Goal: Transaction & Acquisition: Purchase product/service

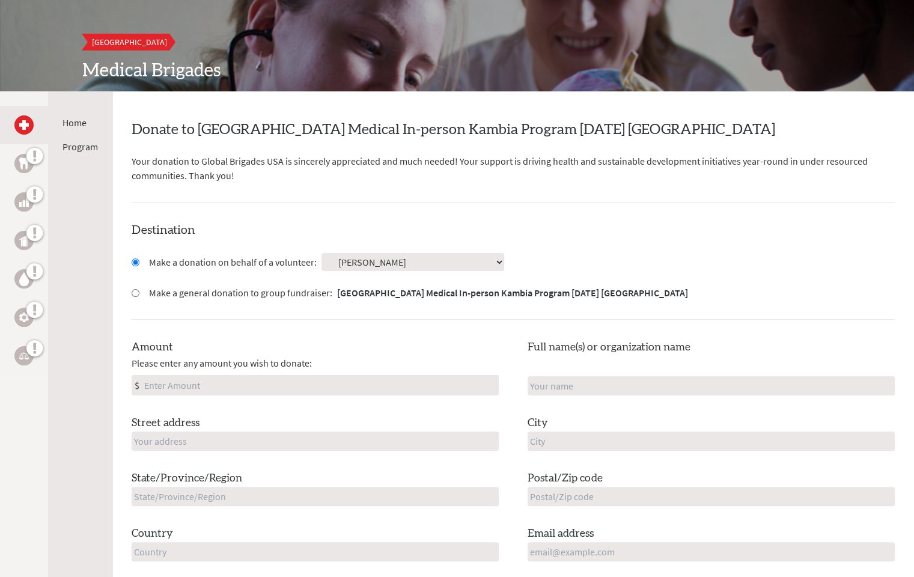
scroll to position [180, 0]
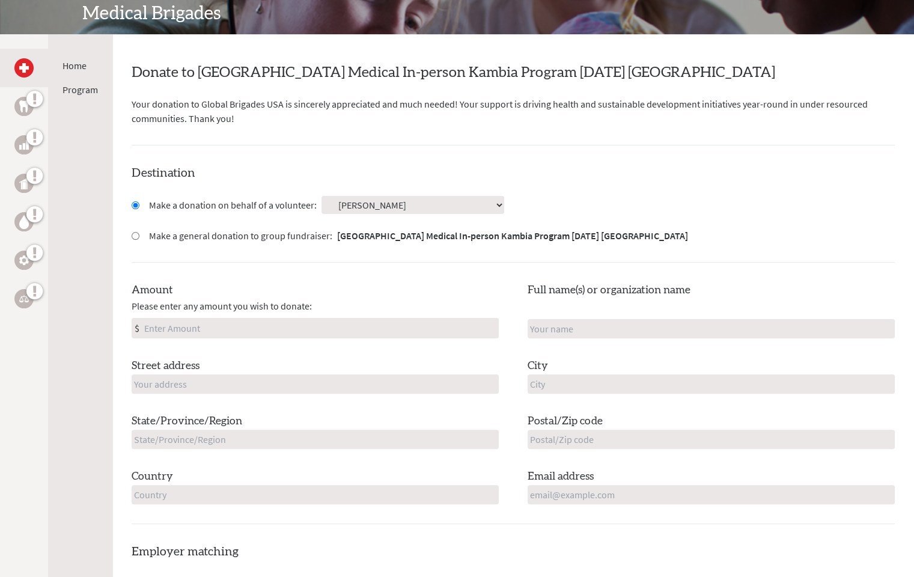
click at [385, 214] on div "Destination Make a donation on behalf of a volunteer: Select a volunteer... [PE…" at bounding box center [513, 344] width 763 height 359
click at [388, 210] on select "Select a volunteer... [PERSON_NAME] [PERSON_NAME] [PERSON_NAME] [PERSON_NAME] I…" at bounding box center [413, 205] width 183 height 18
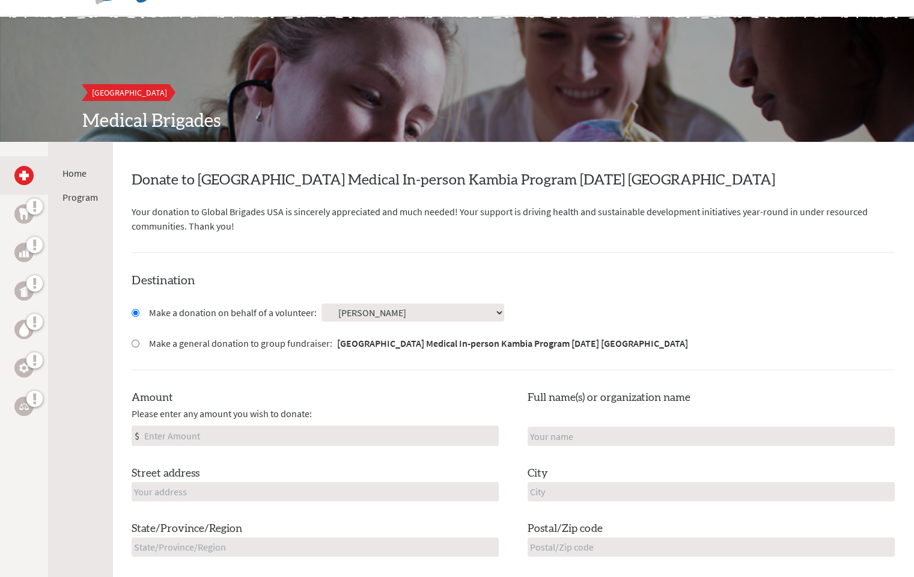
scroll to position [60, 0]
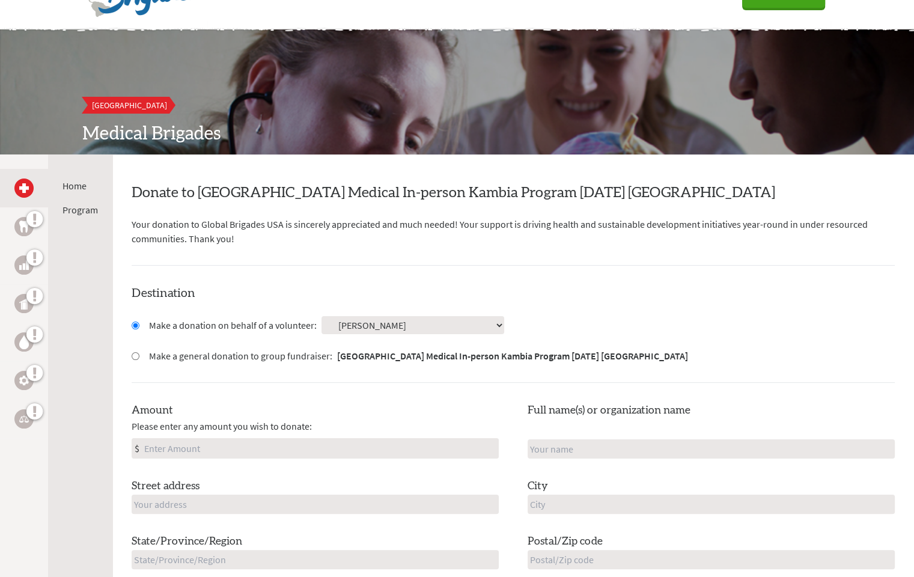
click at [323, 326] on select "Select a volunteer... [PERSON_NAME] [PERSON_NAME] [PERSON_NAME] [PERSON_NAME] I…" at bounding box center [413, 325] width 183 height 18
click at [511, 293] on h4 "Destination" at bounding box center [513, 293] width 763 height 17
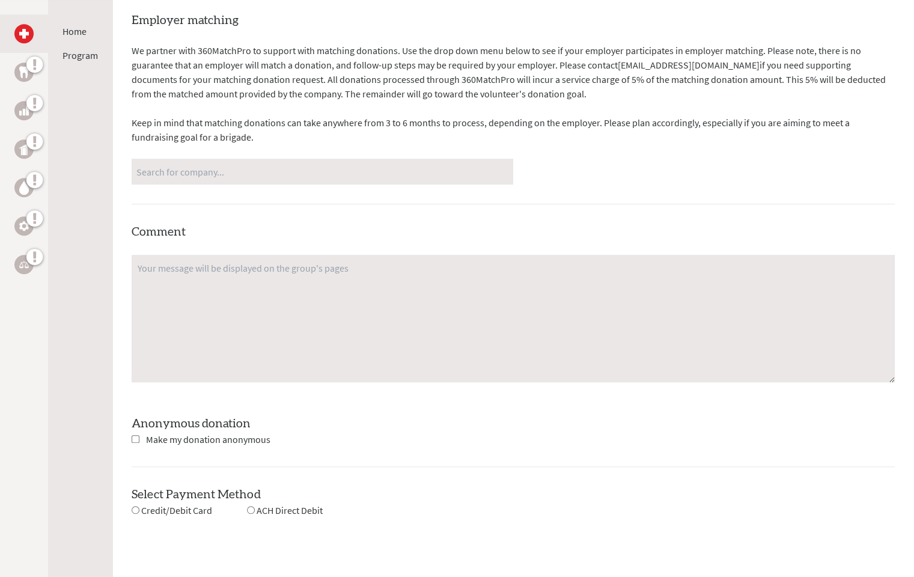
scroll to position [661, 0]
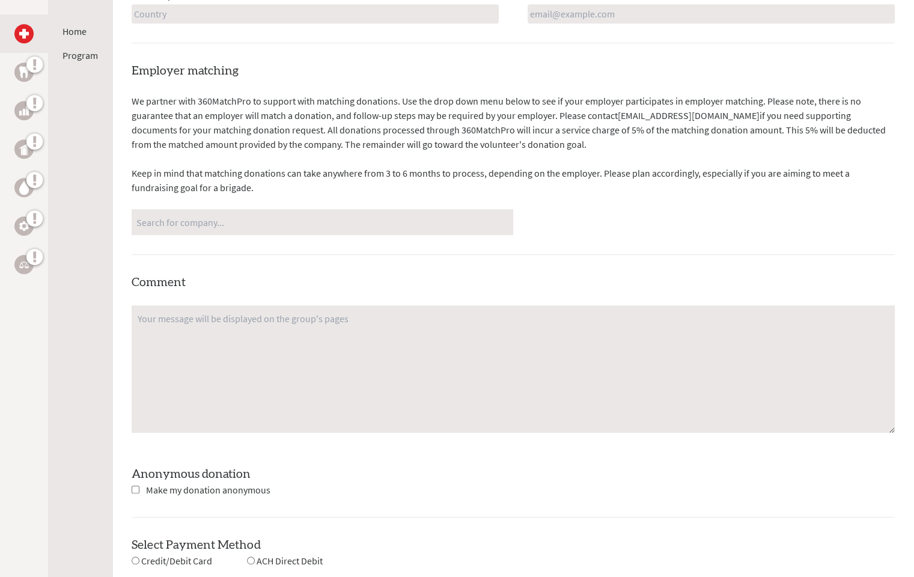
click at [254, 218] on input "Search for company..." at bounding box center [322, 222] width 372 height 21
type input "Y"
click at [368, 261] on div "Employer matching We partner with 360MatchPro to support with matching donation…" at bounding box center [513, 316] width 763 height 506
click at [293, 219] on input "Search for company..." at bounding box center [322, 222] width 372 height 21
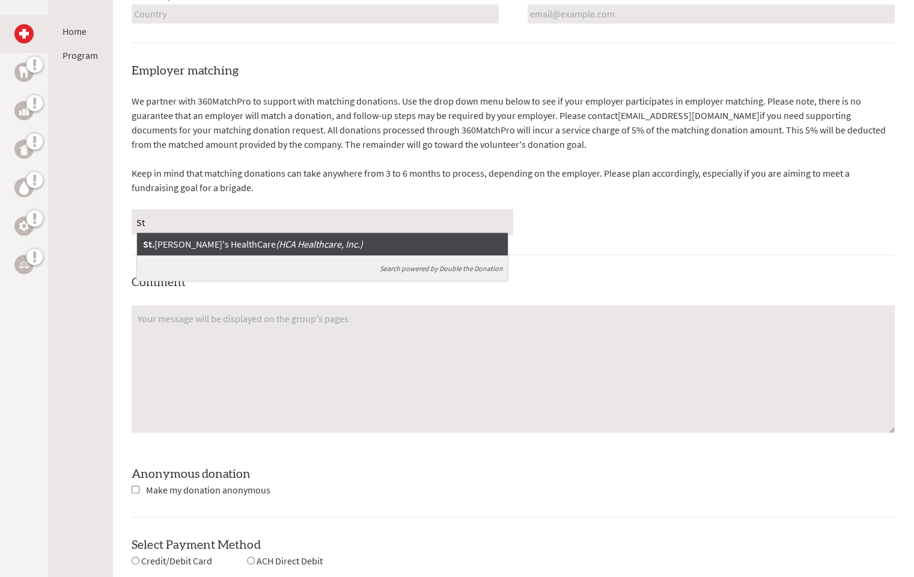
type input "S"
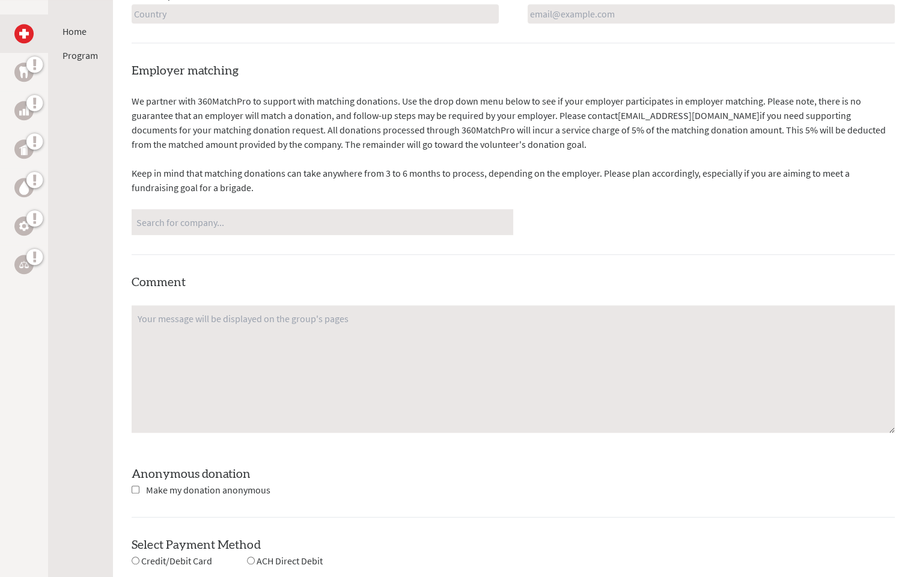
click at [303, 250] on div "Employer matching We partner with 360MatchPro to support with matching donation…" at bounding box center [513, 316] width 763 height 506
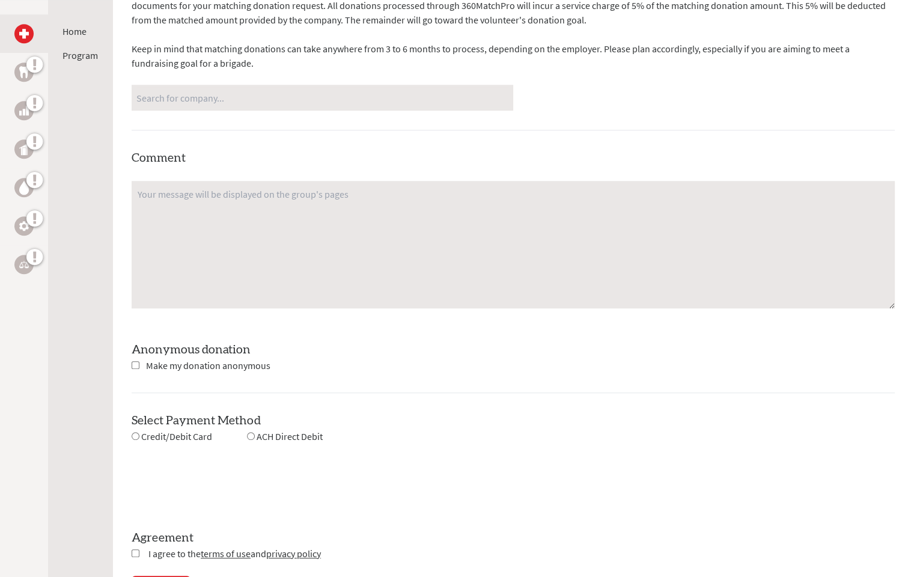
scroll to position [901, 0]
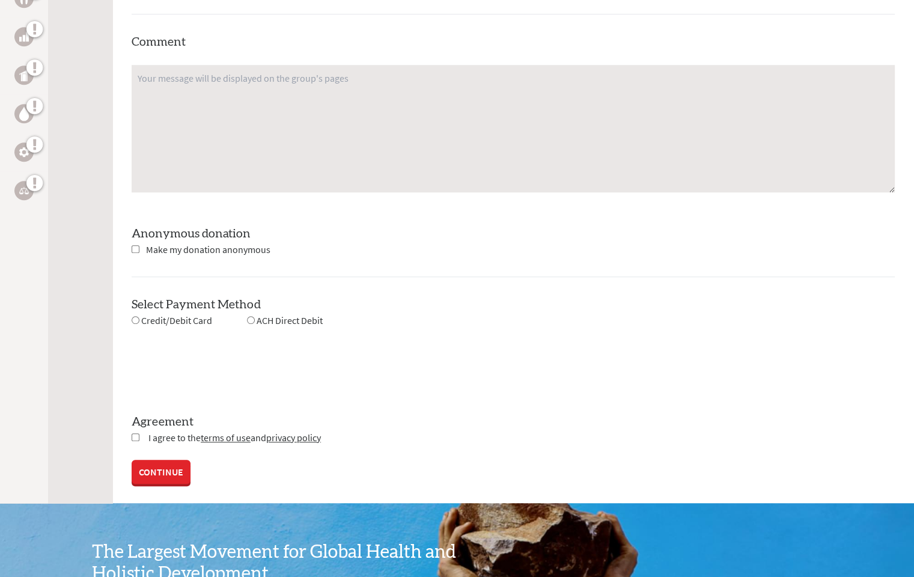
click at [183, 319] on span "Credit/Debit Card" at bounding box center [176, 320] width 71 height 12
click at [156, 319] on span "Credit/Debit Card" at bounding box center [176, 320] width 71 height 12
click at [136, 320] on input "radio" at bounding box center [136, 320] width 8 height 8
radio input "true"
click at [136, 320] on input "radio" at bounding box center [136, 320] width 8 height 8
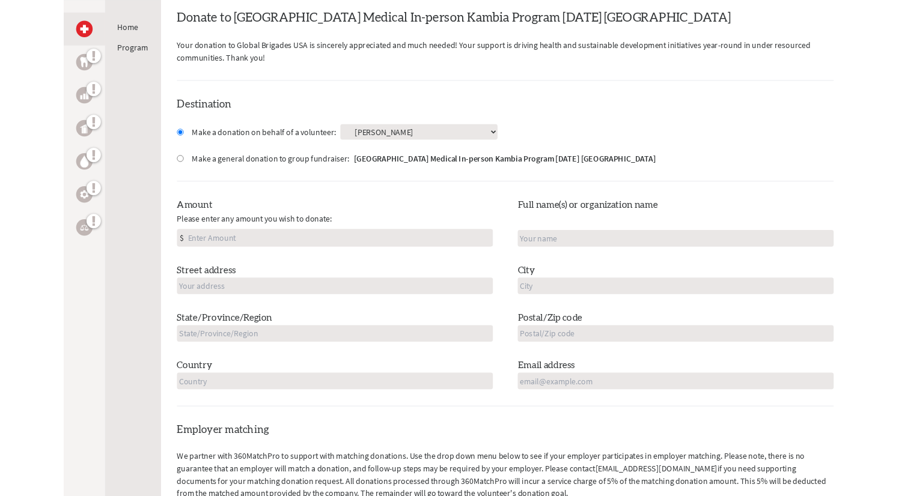
scroll to position [0, 0]
